Goal: Transaction & Acquisition: Purchase product/service

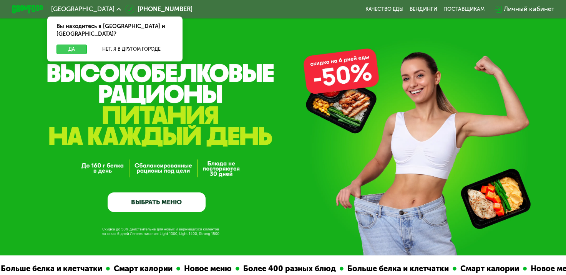
click at [70, 45] on button "Да" at bounding box center [72, 50] width 30 height 10
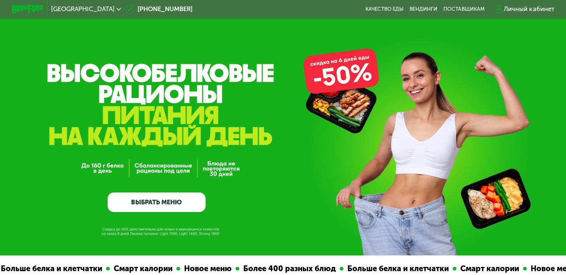
click at [117, 9] on use at bounding box center [119, 9] width 5 height 3
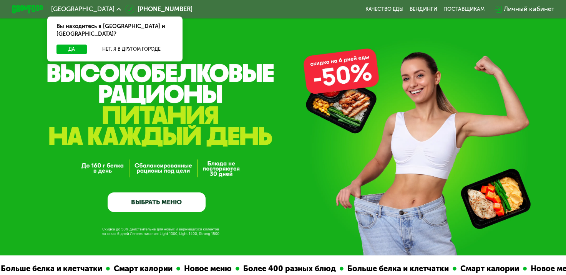
click at [117, 9] on use at bounding box center [119, 9] width 5 height 3
click at [68, 45] on button "Да" at bounding box center [72, 50] width 30 height 10
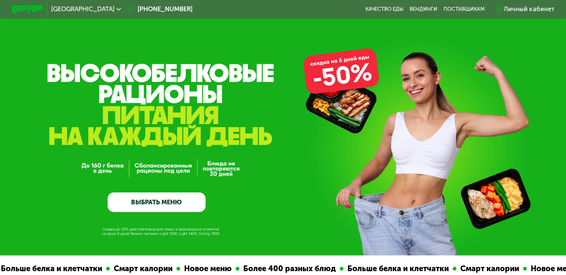
click at [69, 7] on span "[GEOGRAPHIC_DATA]" at bounding box center [82, 9] width 63 height 6
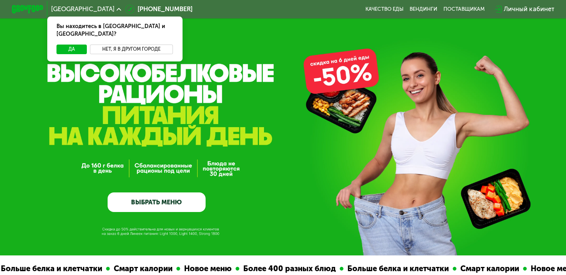
click at [125, 45] on button "Нет, я в другом городе" at bounding box center [131, 50] width 83 height 10
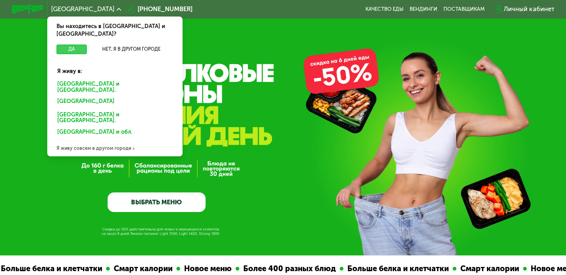
click at [71, 45] on button "Да" at bounding box center [72, 50] width 30 height 10
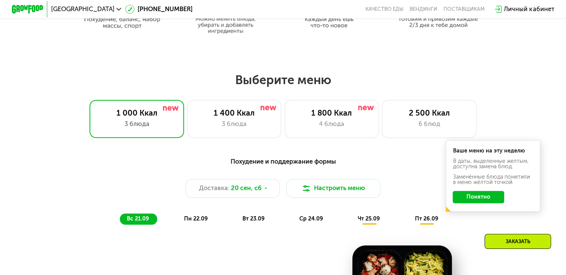
scroll to position [461, 0]
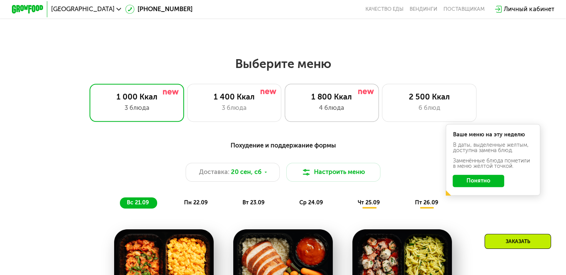
click at [351, 110] on div "4 блюда" at bounding box center [332, 108] width 78 height 10
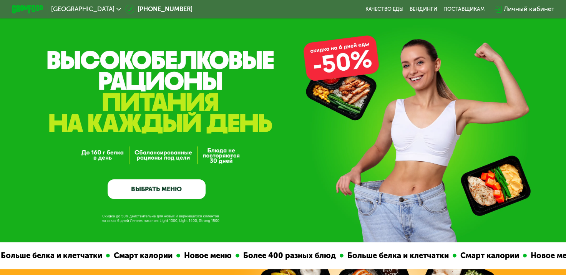
scroll to position [0, 0]
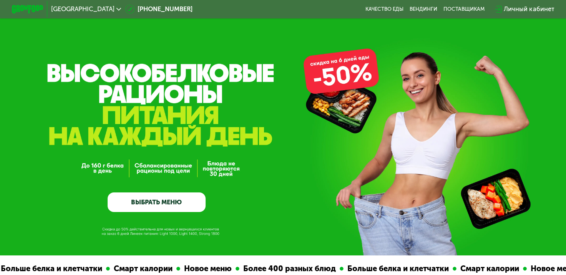
click at [150, 199] on link "ВЫБРАТЬ МЕНЮ" at bounding box center [157, 203] width 98 height 20
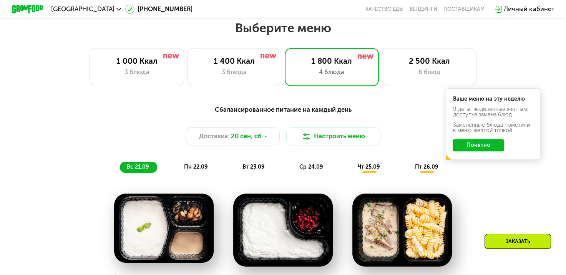
scroll to position [501, 0]
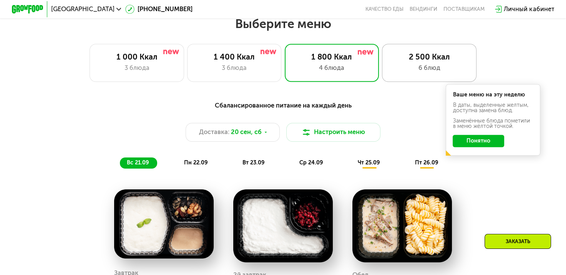
click at [430, 62] on div "2 500 Ккал" at bounding box center [430, 57] width 78 height 10
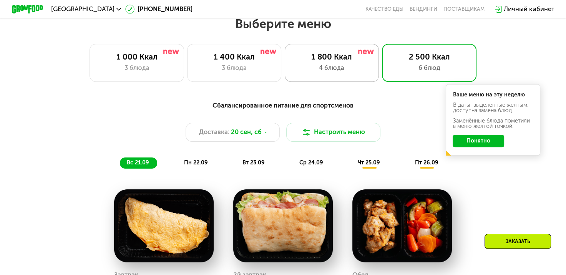
click at [337, 65] on div "1 800 Ккал 4 блюда" at bounding box center [332, 63] width 95 height 38
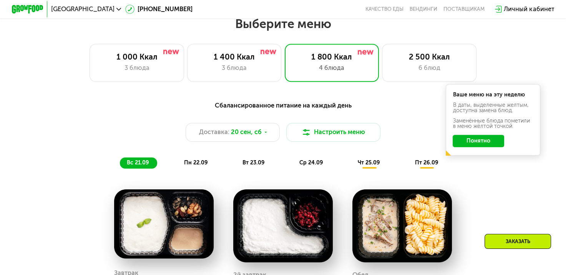
click at [478, 143] on button "Понятно" at bounding box center [479, 141] width 52 height 13
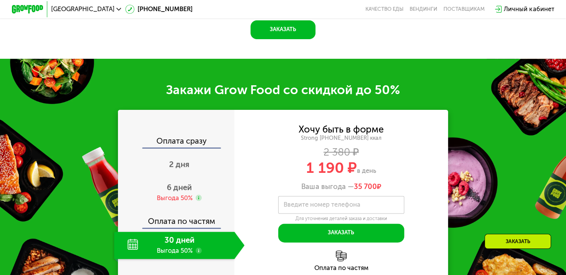
scroll to position [1001, 0]
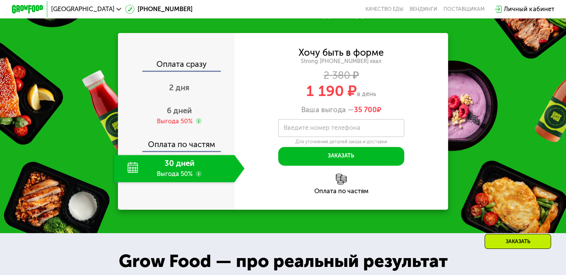
click at [178, 176] on div "30 дней Выгода 50%" at bounding box center [174, 169] width 120 height 28
